Goal: Transaction & Acquisition: Purchase product/service

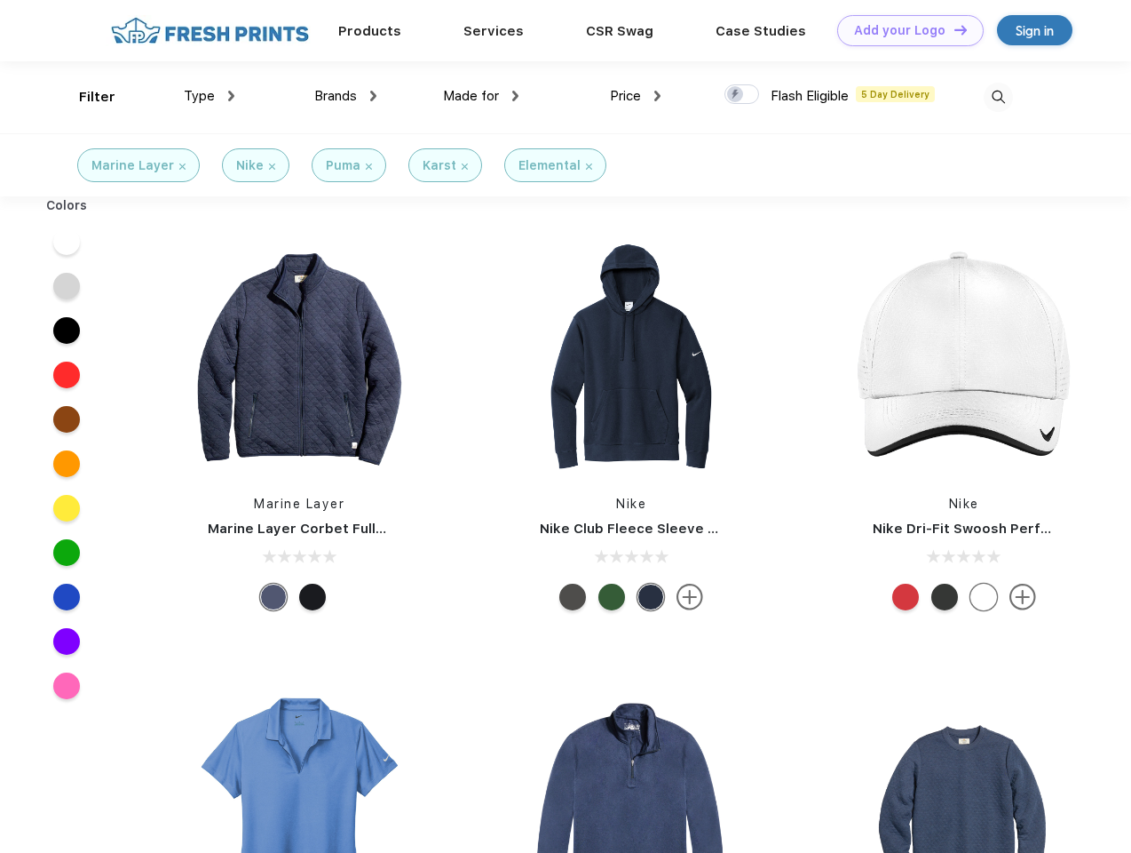
click at [904, 30] on link "Add your Logo Design Tool" at bounding box center [910, 30] width 147 height 31
click at [0, 0] on div "Design Tool" at bounding box center [0, 0] width 0 height 0
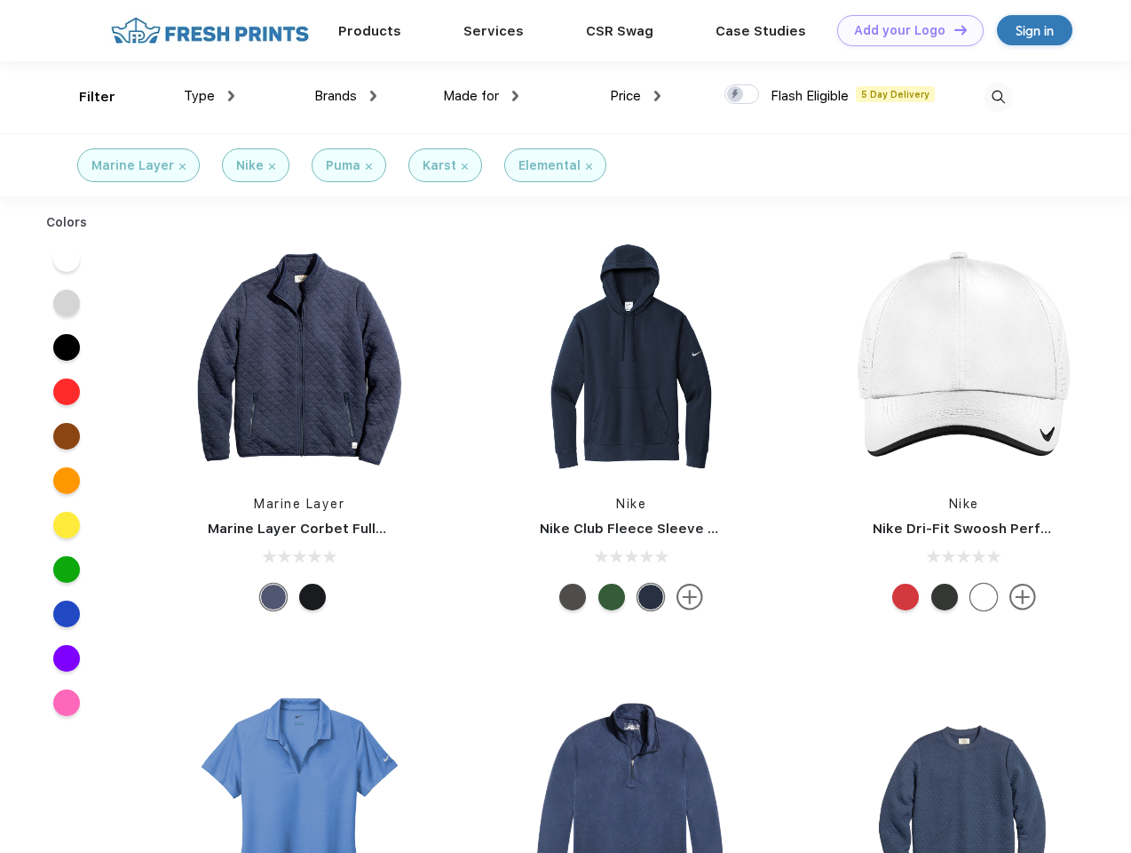
click at [953, 29] on link "Add your Logo Design Tool" at bounding box center [910, 30] width 147 height 31
click at [85, 97] on div "Filter" at bounding box center [97, 97] width 36 height 20
click at [210, 96] on span "Type" at bounding box center [199, 96] width 31 height 16
click at [345, 96] on span "Brands" at bounding box center [335, 96] width 43 height 16
click at [481, 96] on span "Made for" at bounding box center [471, 96] width 56 height 16
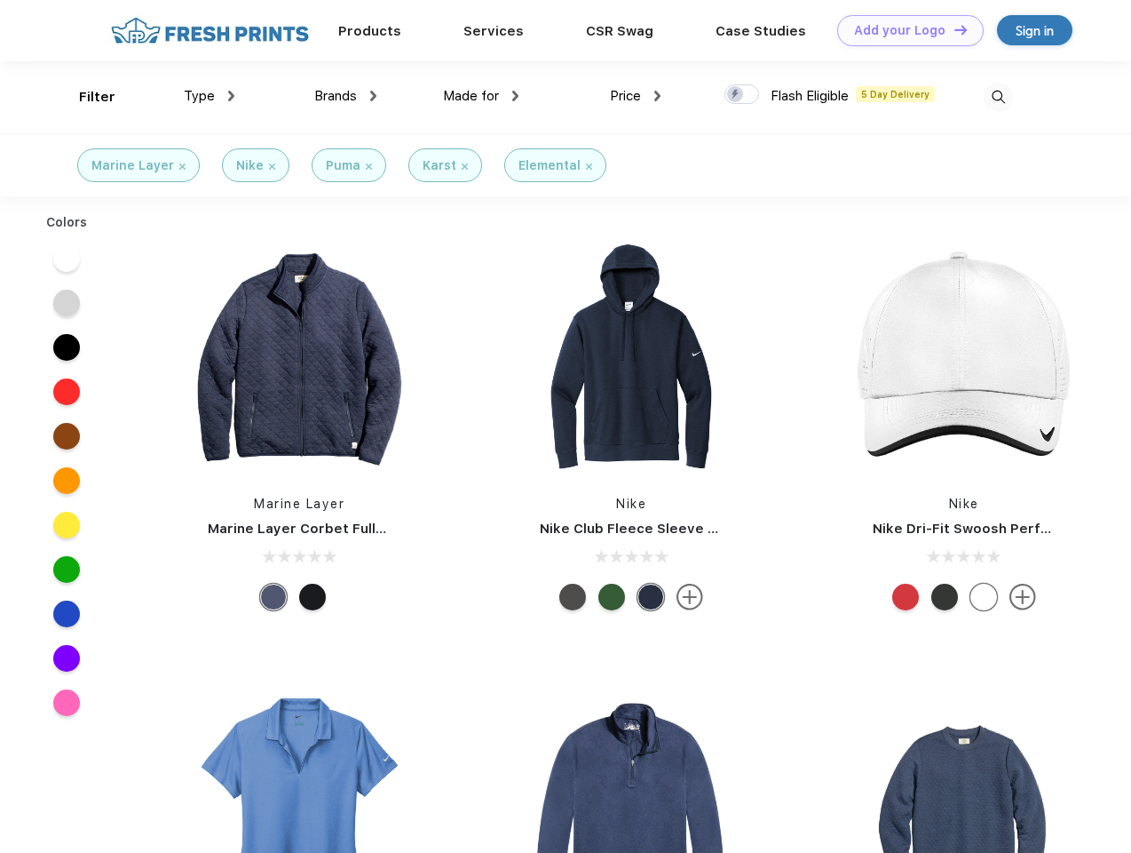
click at [636, 96] on span "Price" at bounding box center [625, 96] width 31 height 16
click at [742, 95] on div at bounding box center [742, 94] width 35 height 20
click at [736, 95] on input "checkbox" at bounding box center [731, 89] width 12 height 12
click at [998, 97] on img at bounding box center [998, 97] width 29 height 29
